Goal: Task Accomplishment & Management: Use online tool/utility

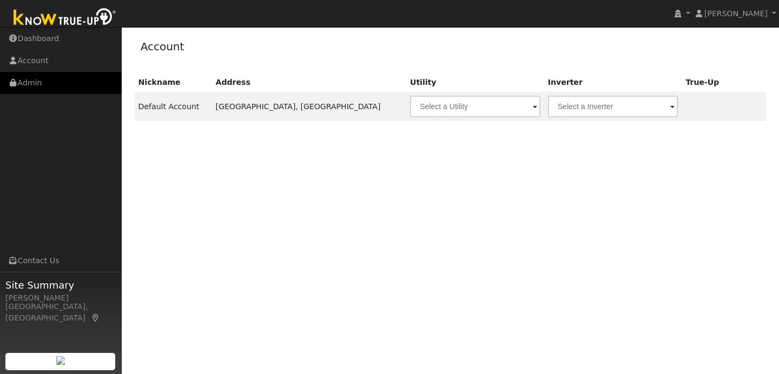
drag, startPoint x: 201, startPoint y: 93, endPoint x: 118, endPoint y: 87, distance: 83.0
click at [118, 87] on div "installed [PERSON_NAME] [PERSON_NAME] Profile My Company Help Center Terms Of S…" at bounding box center [389, 200] width 779 height 347
click at [102, 88] on link "Admin" at bounding box center [61, 83] width 122 height 22
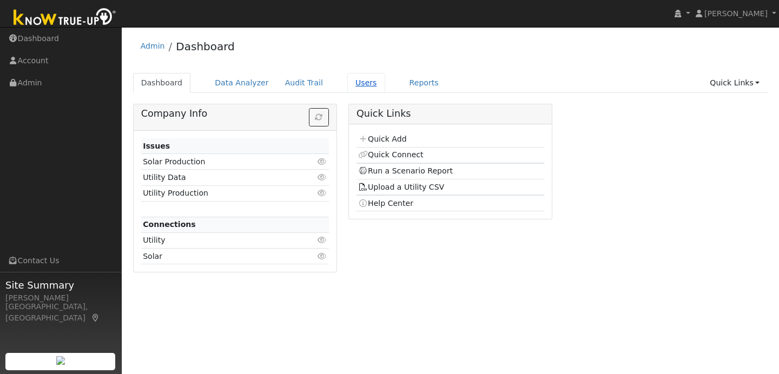
click at [364, 78] on link "Users" at bounding box center [366, 83] width 38 height 20
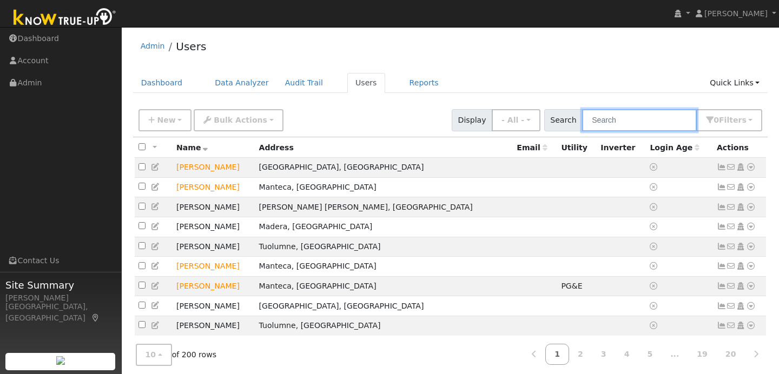
click at [626, 124] on input "text" at bounding box center [639, 120] width 115 height 22
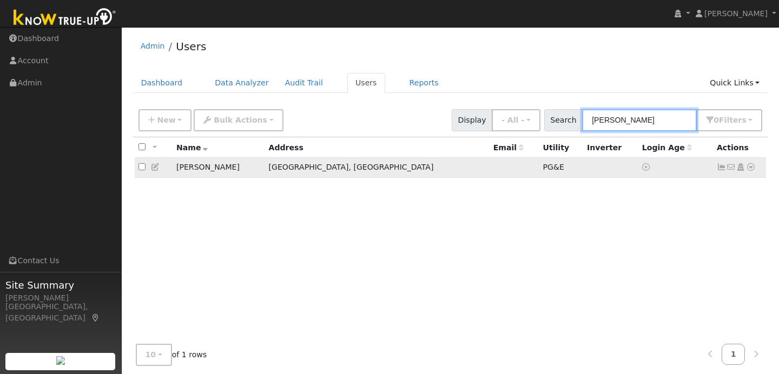
type input "garza"
click at [755, 167] on td "No email address Send Email... Copy a Link Reset Password Open Access Data Anal…" at bounding box center [740, 168] width 54 height 20
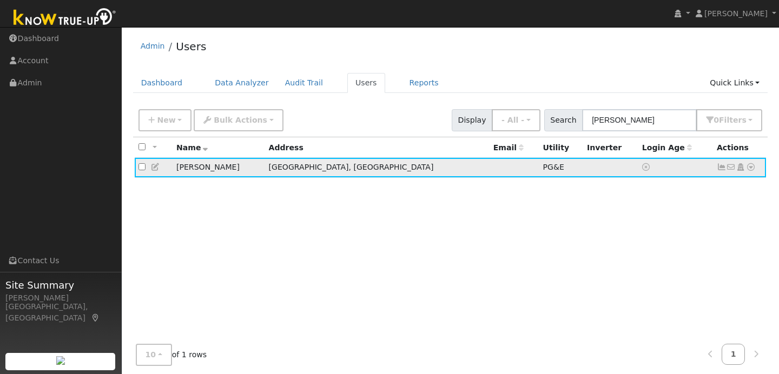
click at [748, 169] on icon at bounding box center [751, 167] width 10 height 8
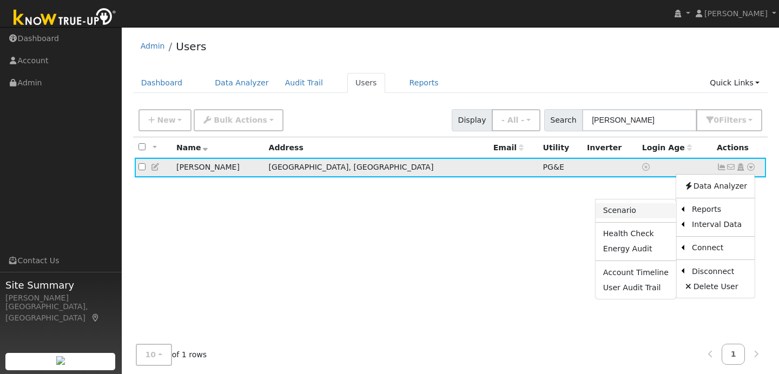
click at [648, 209] on link "Scenario" at bounding box center [635, 210] width 81 height 15
